Goal: Obtain resource: Download file/media

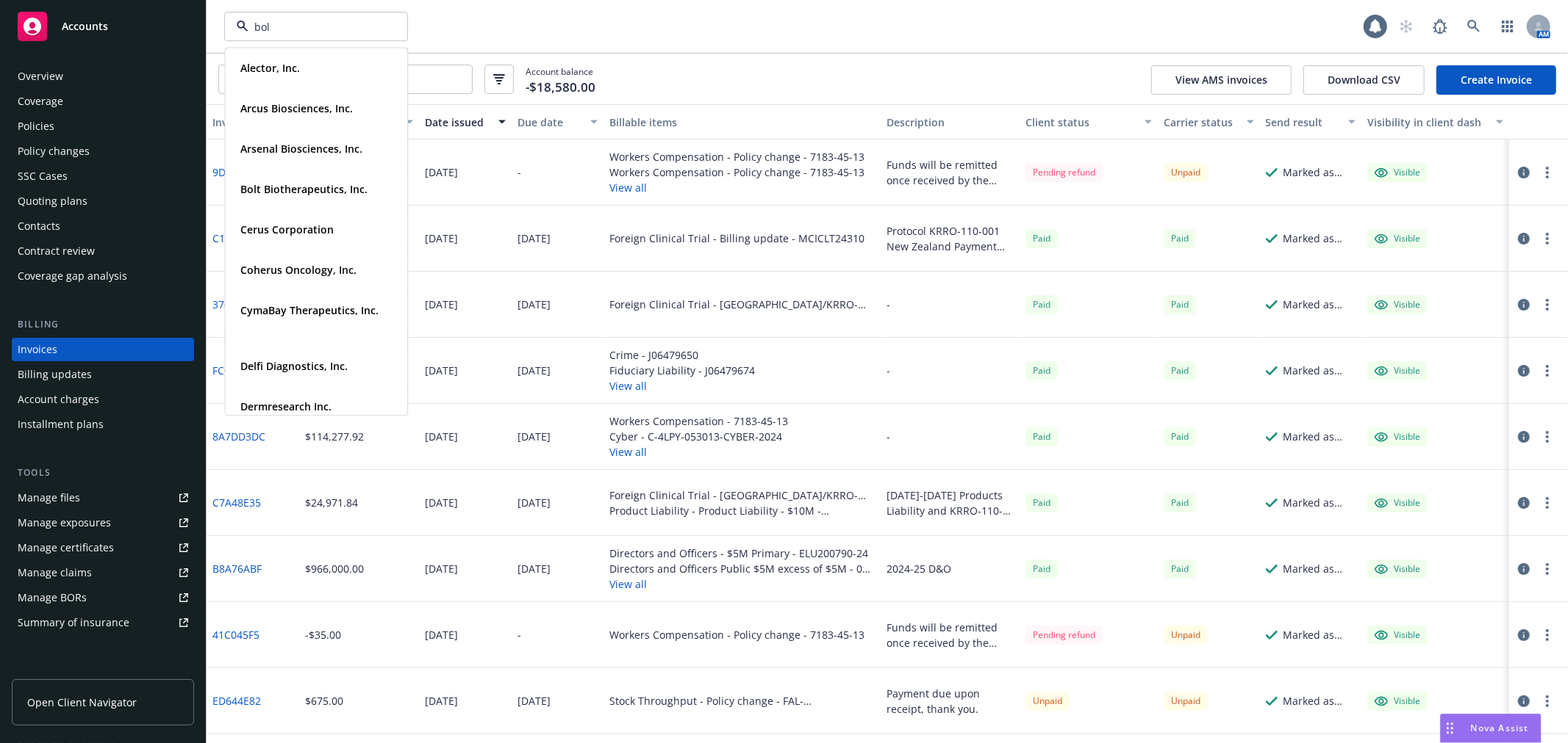
type input "bolt"
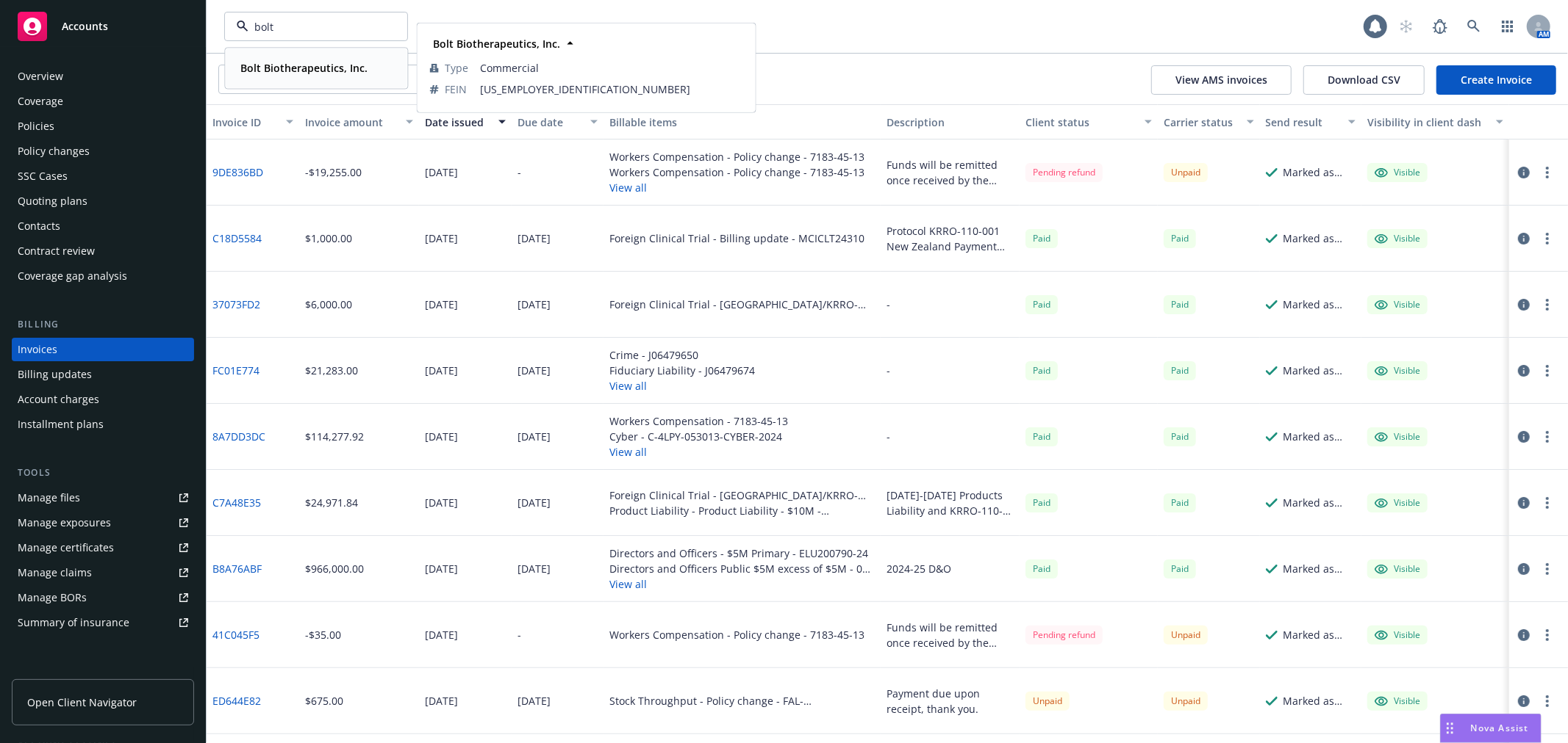
click at [268, 69] on strong "Bolt Biotherapeutics, Inc." at bounding box center [304, 67] width 128 height 14
click at [94, 116] on div "Policies" at bounding box center [103, 126] width 171 height 23
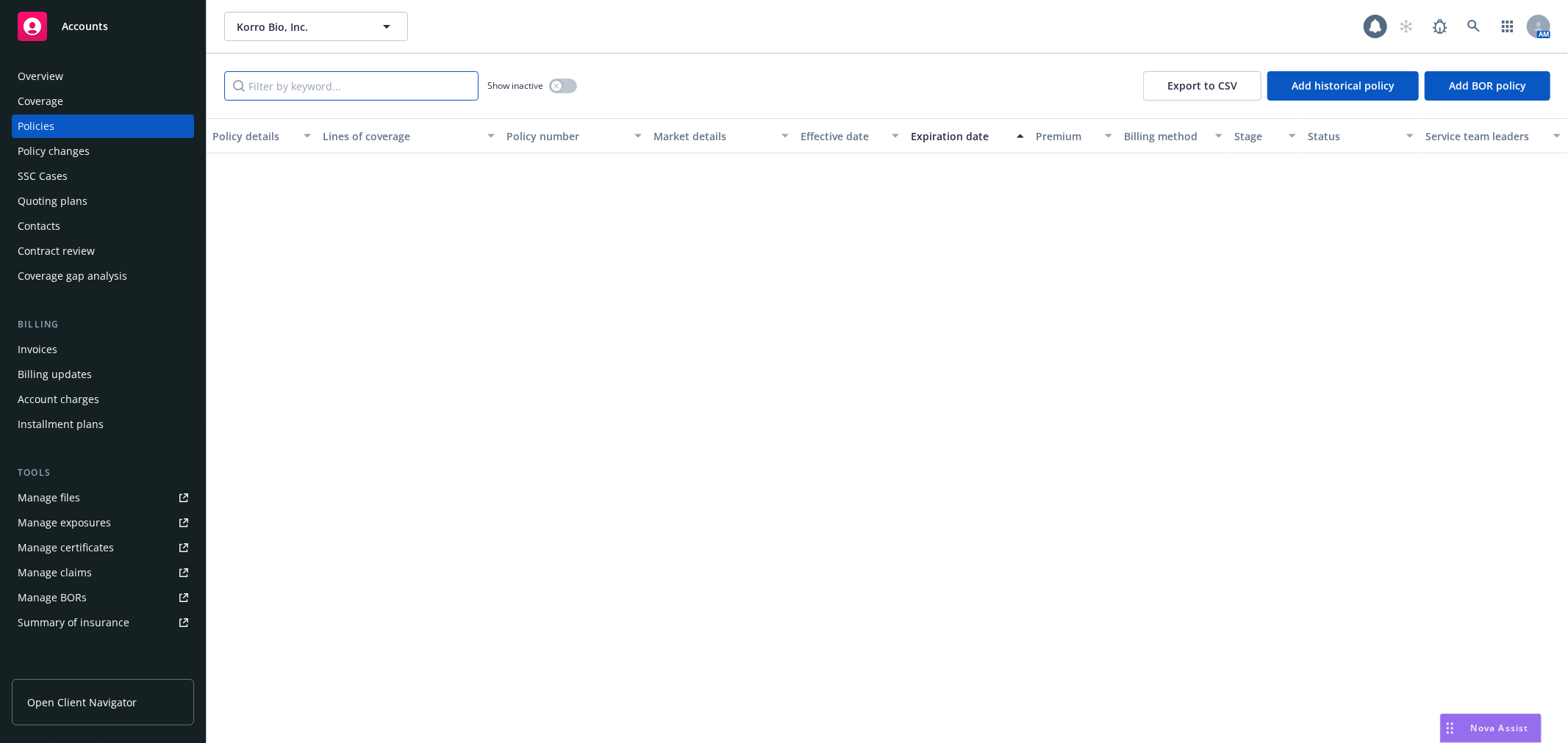
click at [316, 92] on input "Filter by keyword..." at bounding box center [351, 86] width 254 height 30
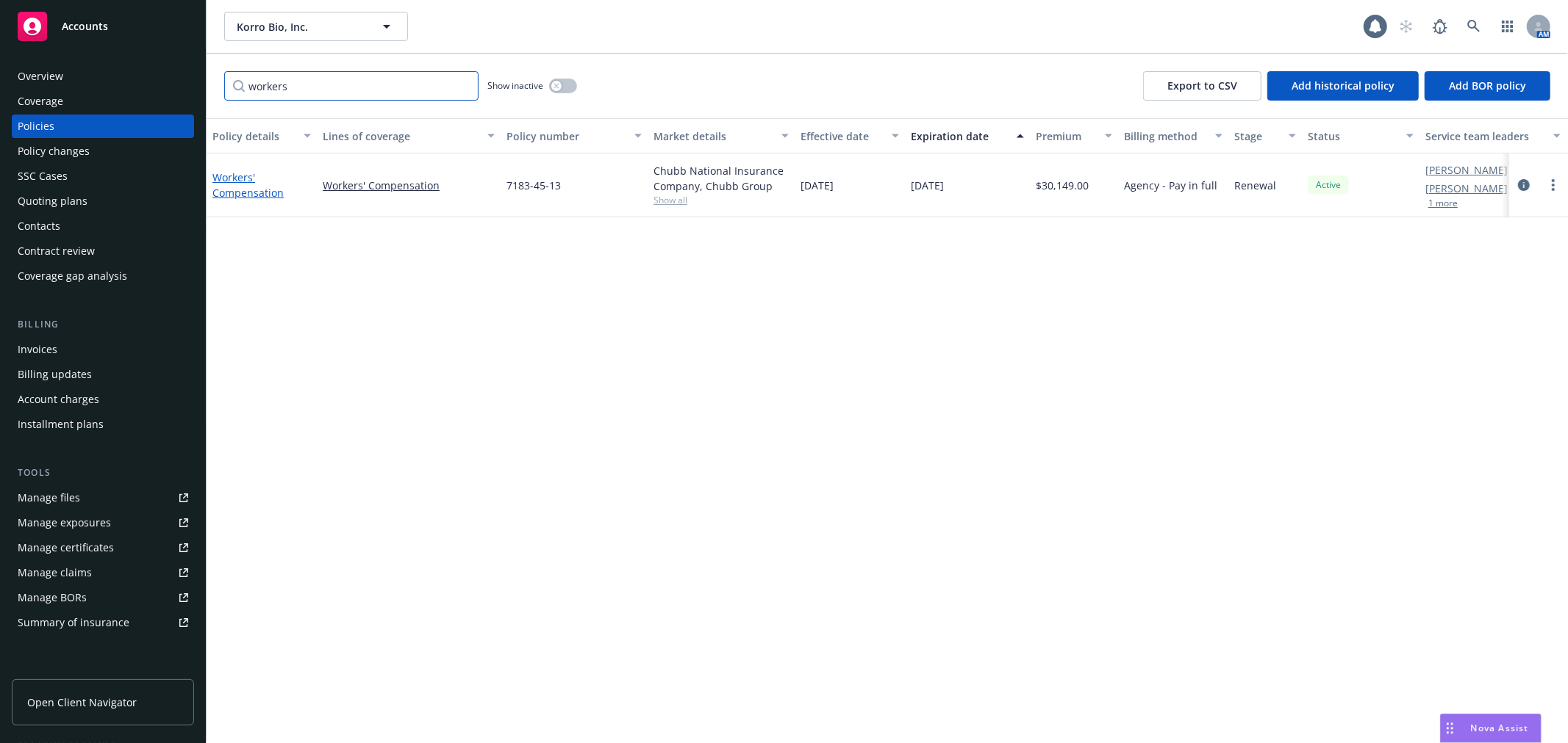
type input "workers"
click at [233, 176] on link "Workers' Compensation" at bounding box center [248, 185] width 71 height 30
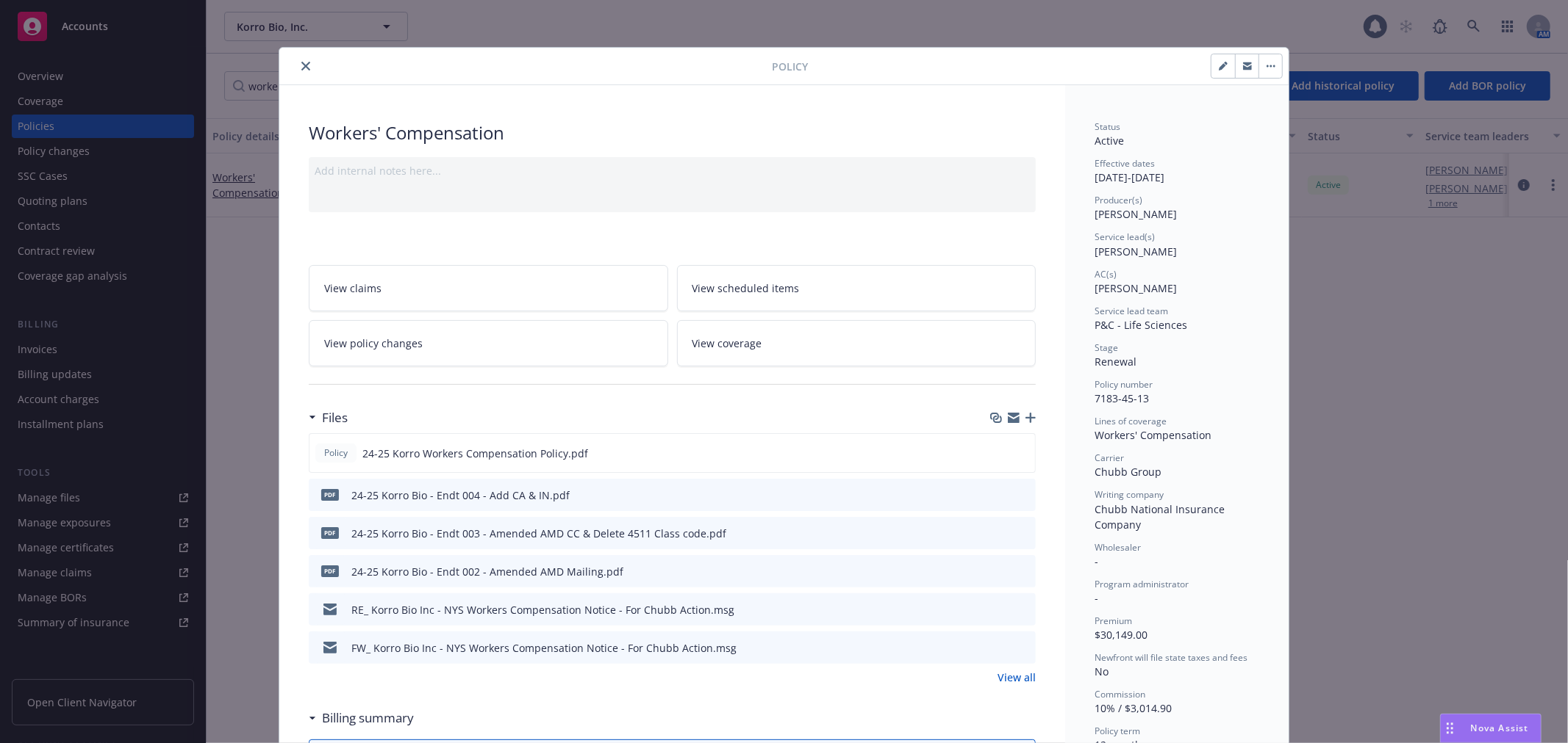
click at [1017, 679] on link "View all" at bounding box center [1017, 677] width 38 height 15
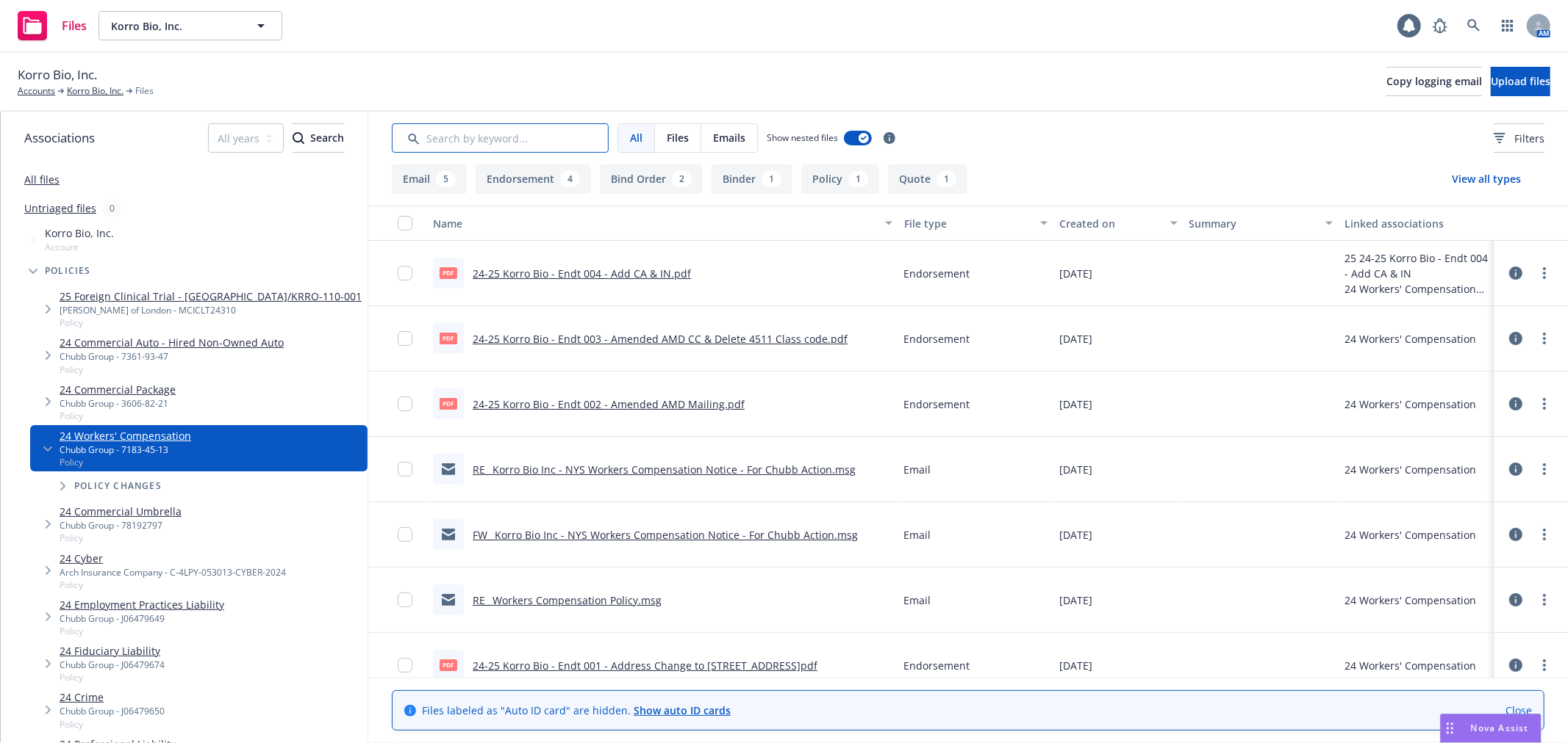
drag, startPoint x: 0, startPoint y: 0, endPoint x: 512, endPoint y: 128, distance: 527.8
click at [512, 128] on input "Search by keyword..." at bounding box center [500, 138] width 217 height 30
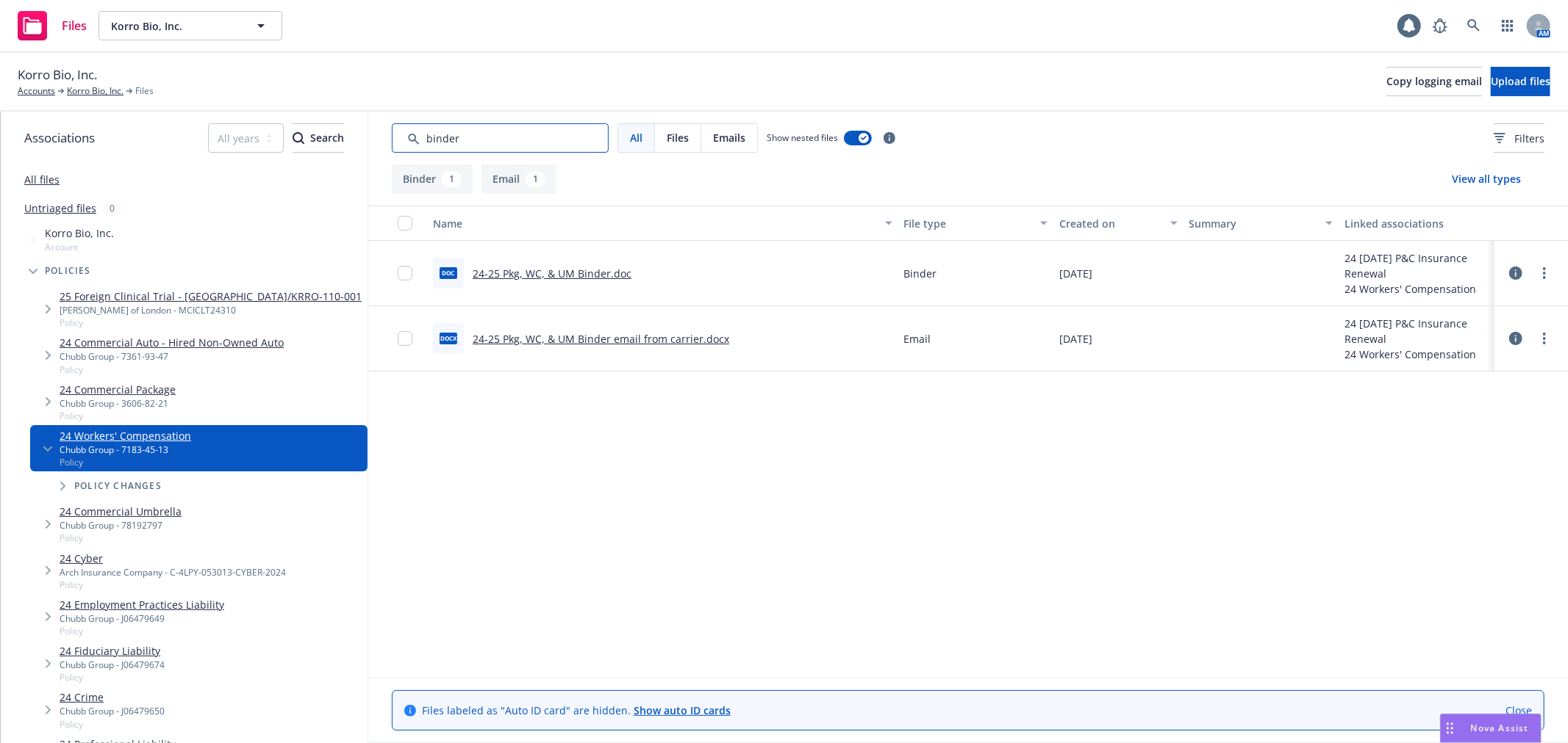
type input "binder"
click at [547, 269] on link "24-25 Pkg, WC, & UM Binder.doc" at bounding box center [552, 273] width 159 height 14
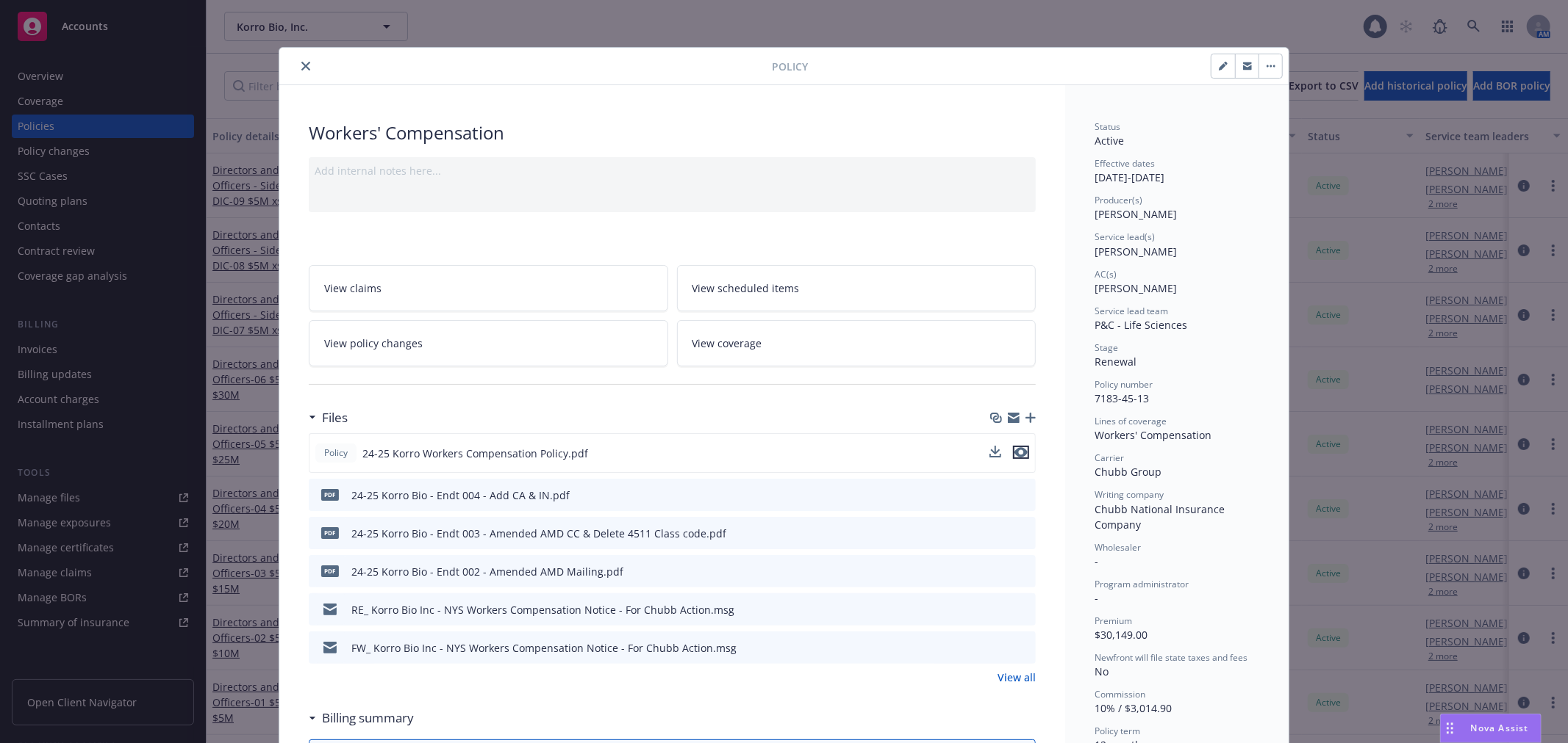
click at [1015, 453] on icon "preview file" at bounding box center [1021, 452] width 13 height 10
click at [302, 63] on icon "close" at bounding box center [306, 66] width 9 height 9
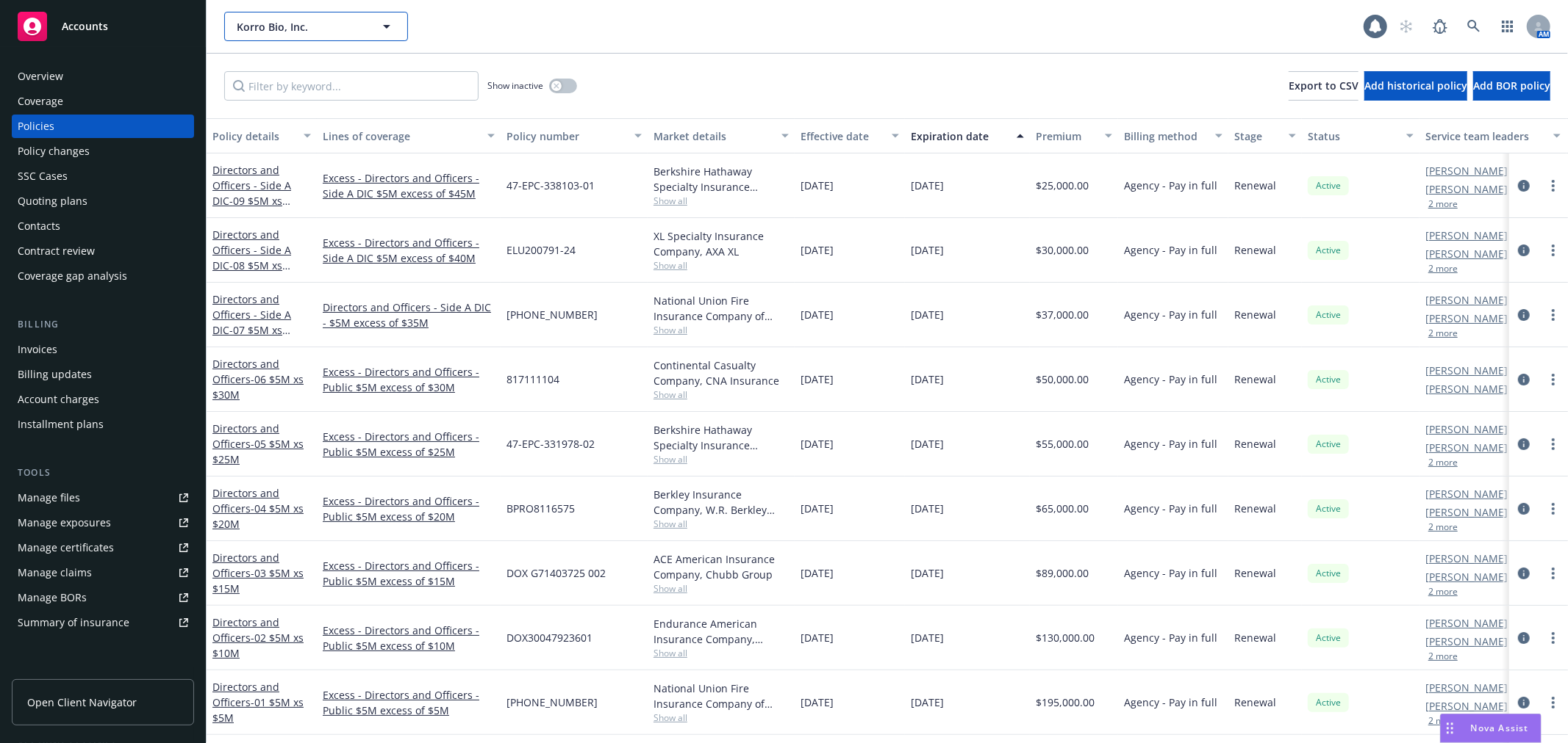
click at [302, 27] on span "Korro Bio, Inc." at bounding box center [300, 26] width 128 height 15
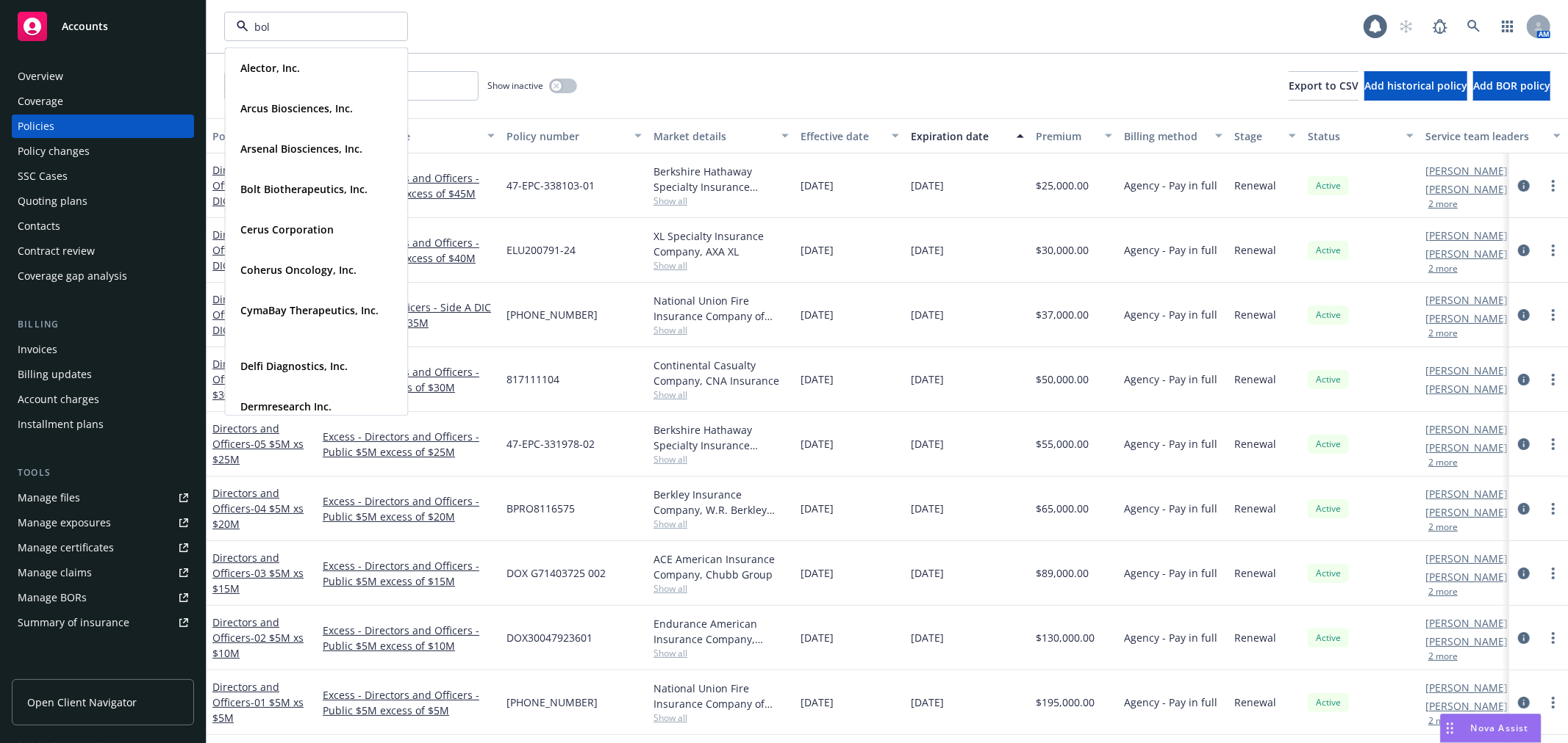
type input "bolt"
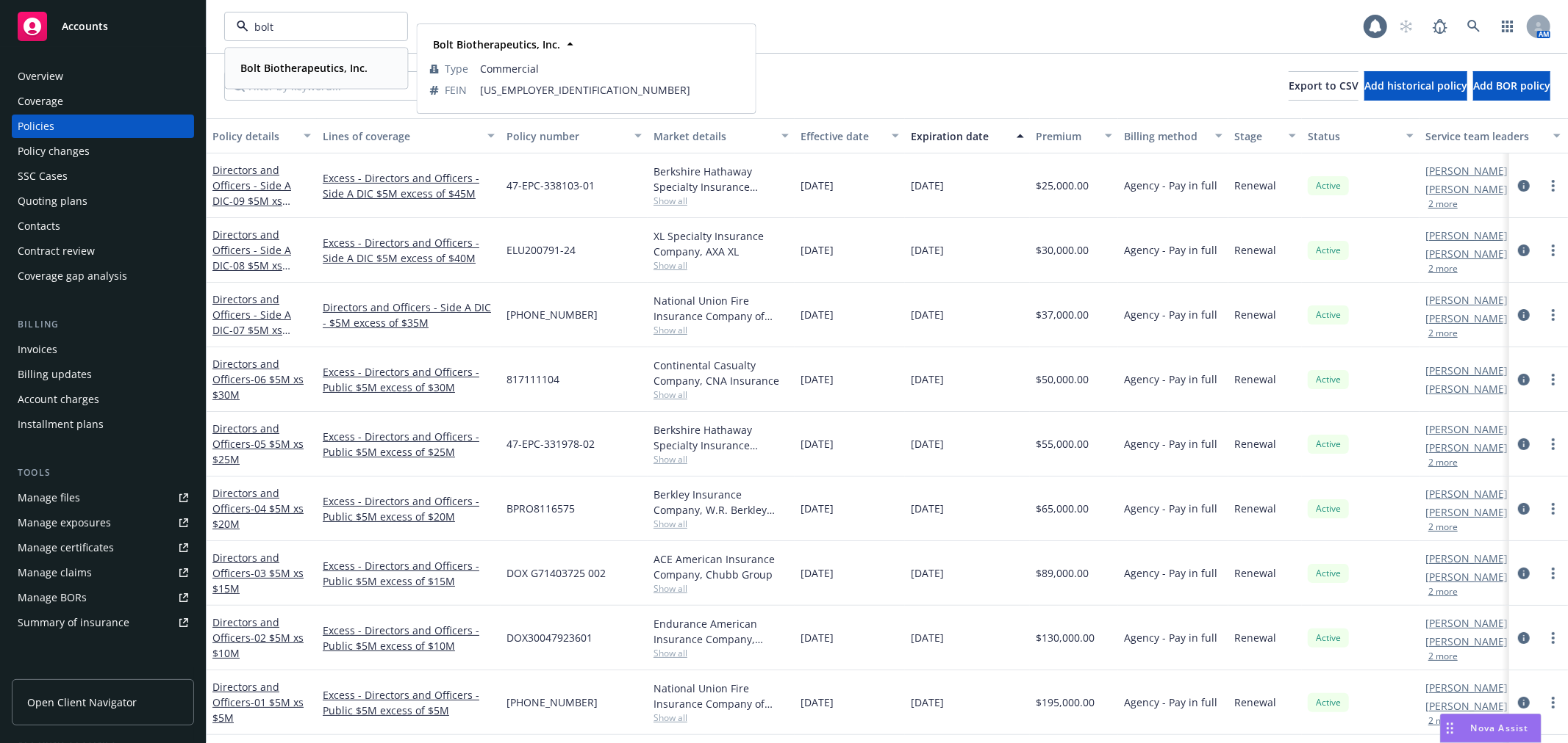
click at [278, 63] on strong "Bolt Biotherapeutics, Inc." at bounding box center [304, 67] width 128 height 14
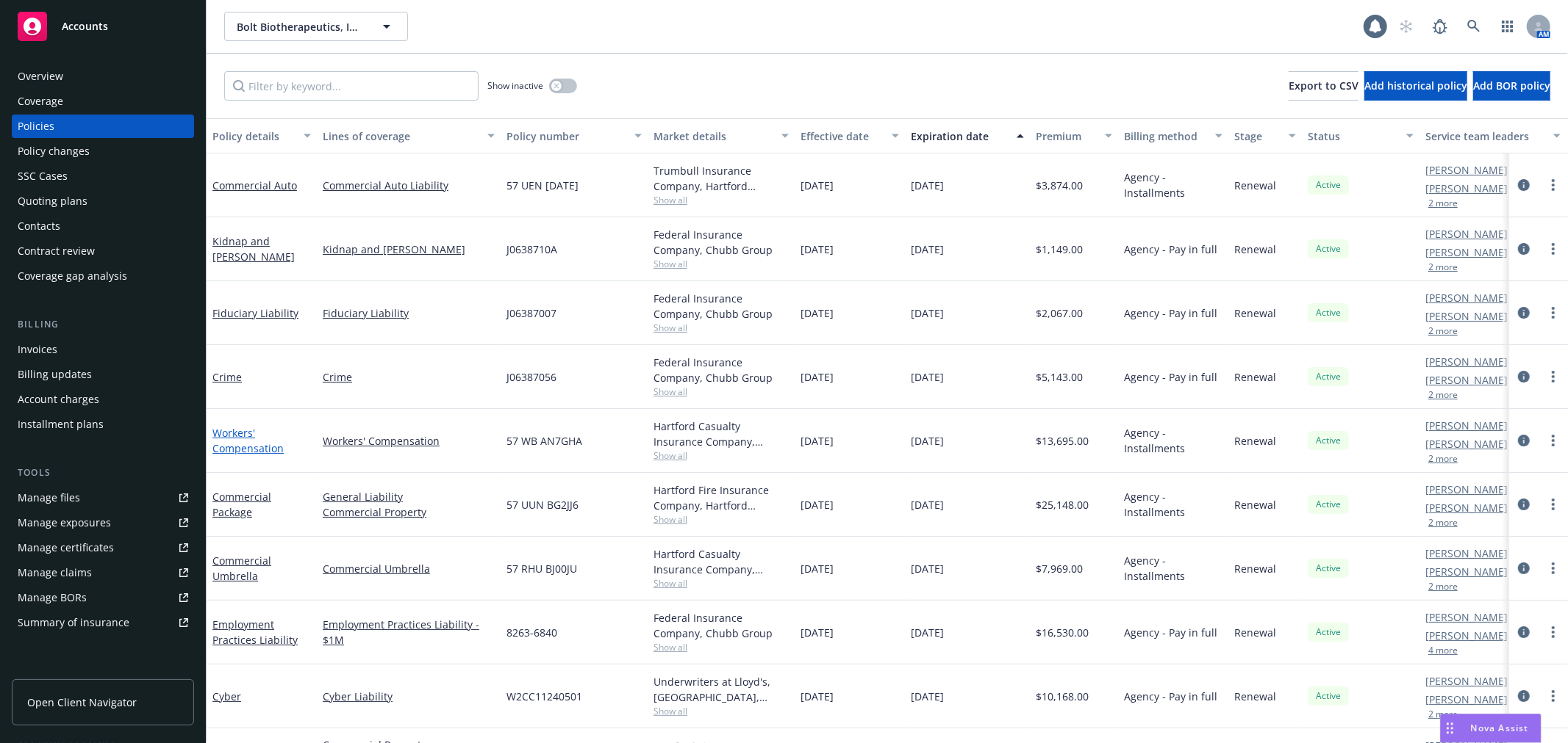
click at [243, 446] on link "Workers' Compensation" at bounding box center [248, 441] width 71 height 30
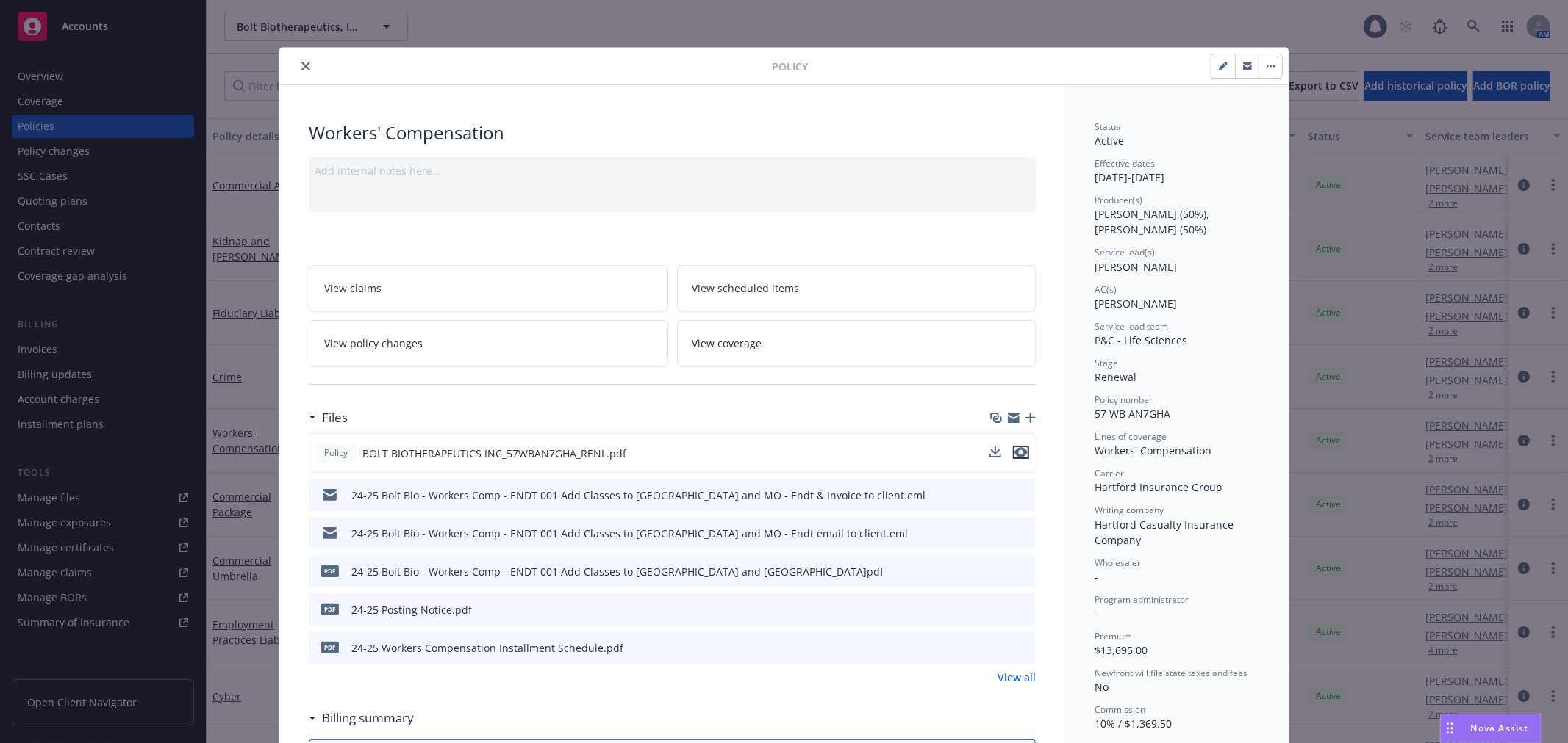
click at [1020, 450] on icon "preview file" at bounding box center [1021, 452] width 13 height 10
